Goal: Task Accomplishment & Management: Manage account settings

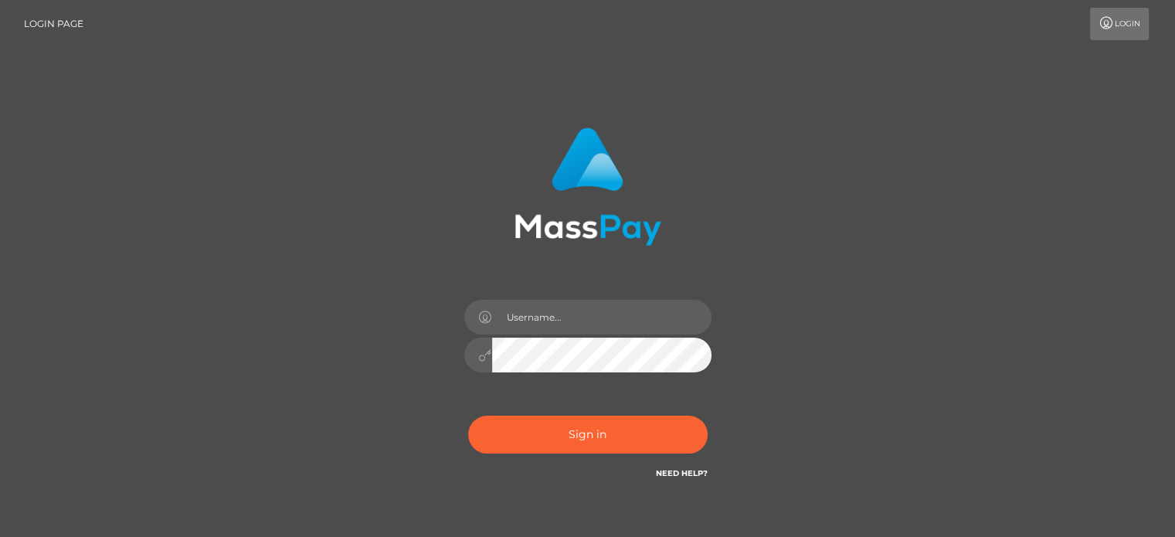
click at [596, 336] on div at bounding box center [588, 347] width 270 height 118
click at [596, 313] on input "text" at bounding box center [601, 317] width 219 height 35
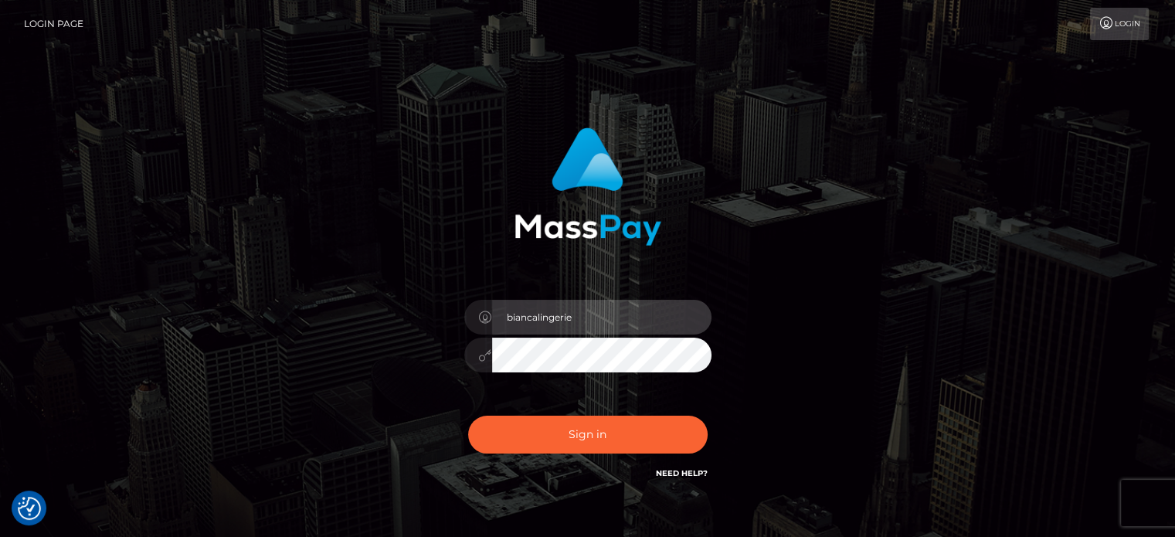
type input "[EMAIL_ADDRESS][DOMAIN_NAME]"
click at [468, 416] on button "Sign in" at bounding box center [587, 435] width 239 height 38
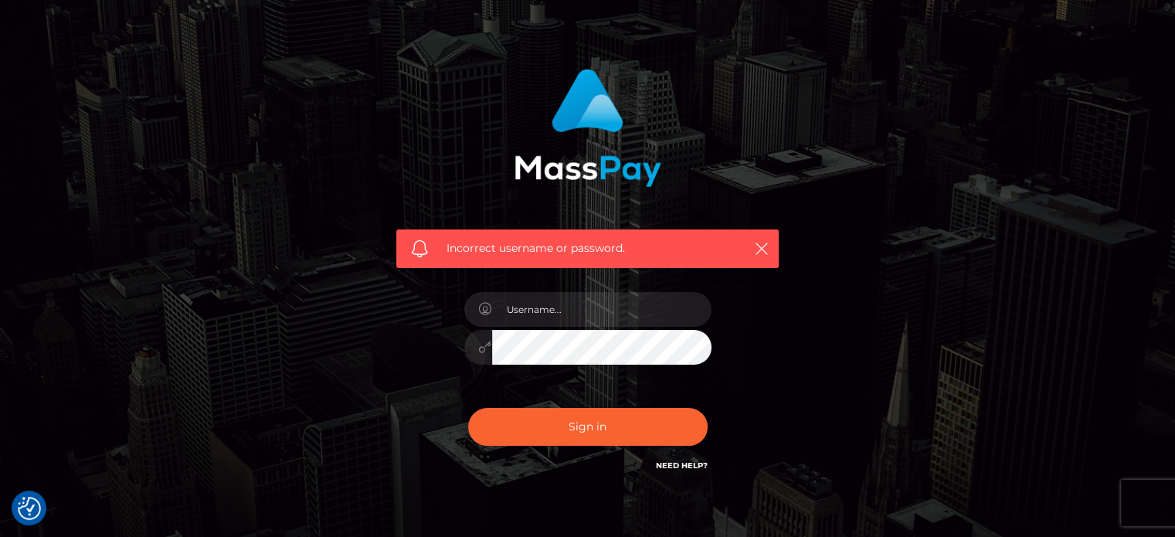
scroll to position [138, 0]
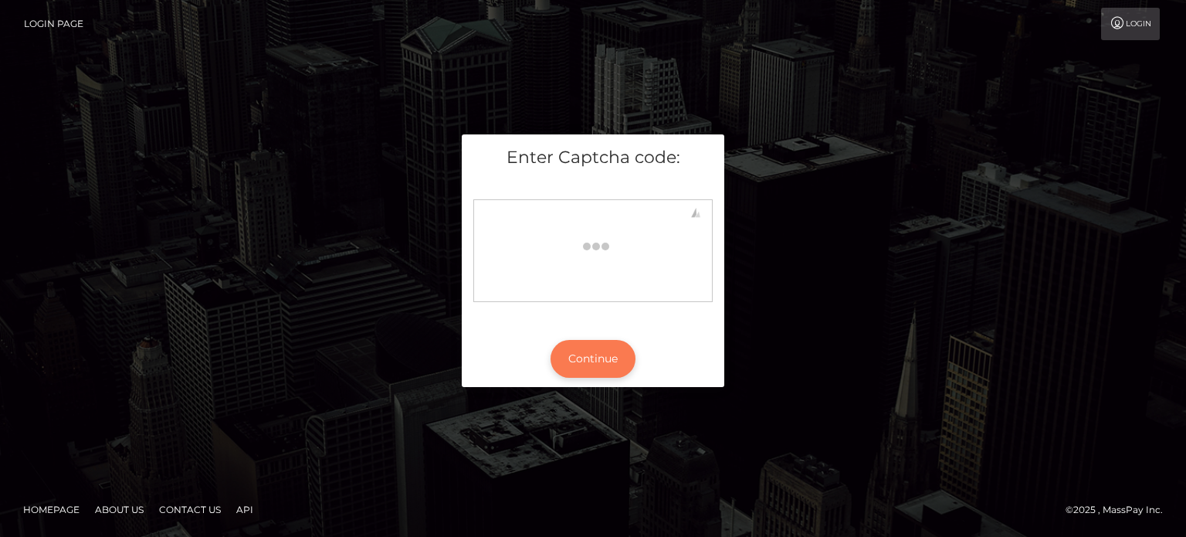
click at [585, 359] on button "Continue" at bounding box center [593, 359] width 85 height 38
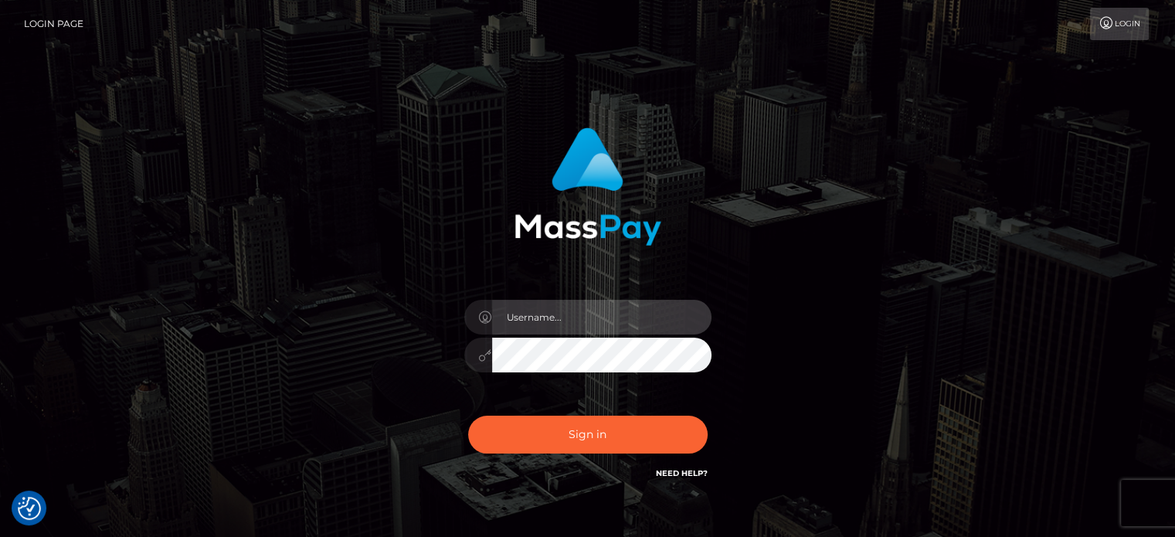
click at [559, 319] on input "text" at bounding box center [601, 317] width 219 height 35
paste input "biancalingerie33@gmail.com"
type input "biancalingerie33@gmail.com"
click at [468, 416] on button "Sign in" at bounding box center [587, 435] width 239 height 38
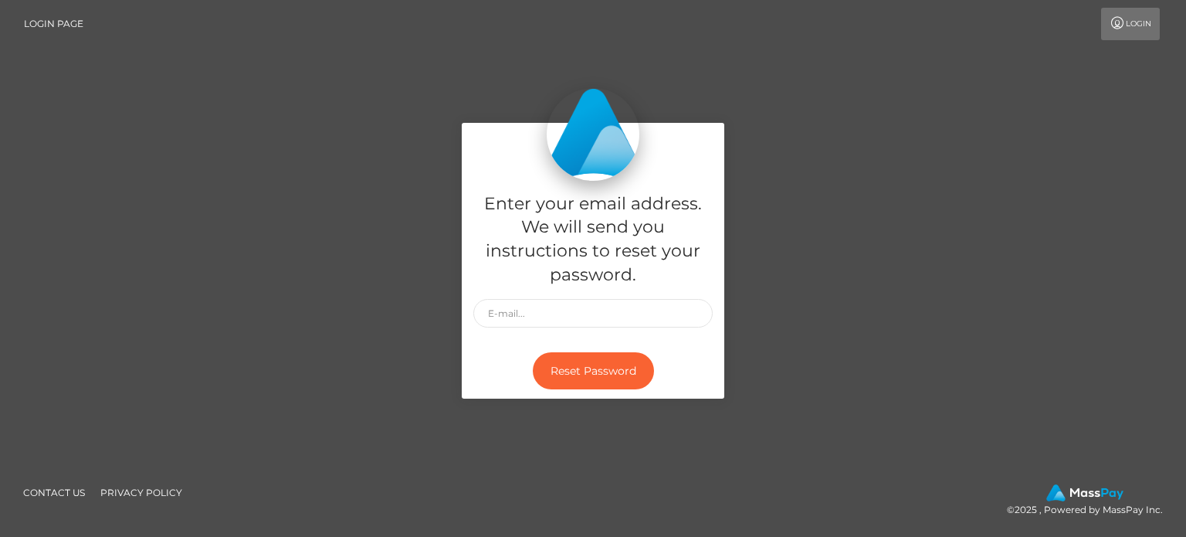
click at [560, 328] on div "Enter your email address. We will send you instructions to reset your password." at bounding box center [593, 262] width 263 height 162
click at [563, 322] on input "text" at bounding box center [592, 313] width 239 height 29
